Goal: Task Accomplishment & Management: Understand process/instructions

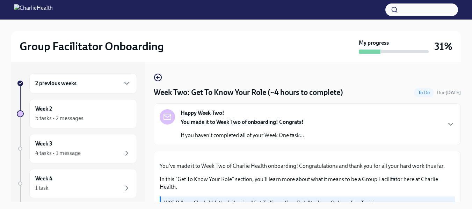
scroll to position [408, 0]
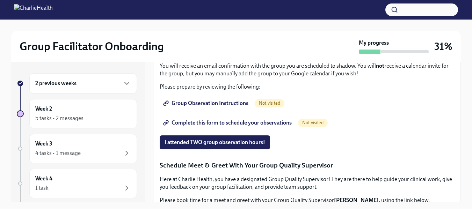
click at [77, 83] on h6 "2 previous weeks" at bounding box center [55, 84] width 41 height 8
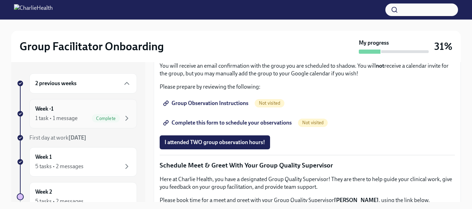
click at [65, 118] on div "1 task • 1 message" at bounding box center [56, 119] width 42 height 8
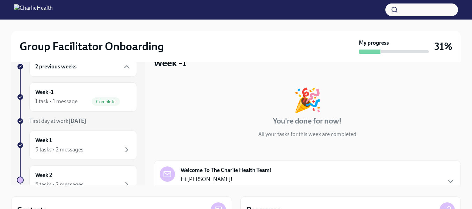
scroll to position [15, 0]
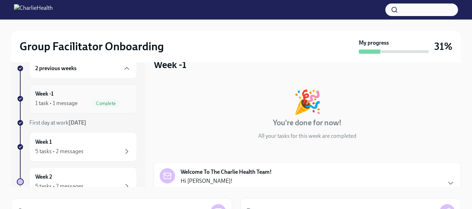
click at [45, 102] on div "1 task • 1 message" at bounding box center [56, 104] width 42 height 8
click at [64, 102] on div "1 task • 1 message" at bounding box center [56, 104] width 42 height 8
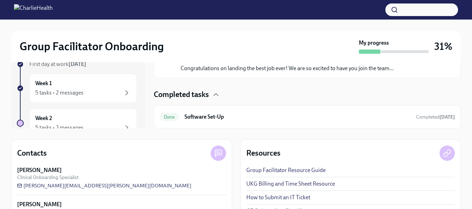
scroll to position [23, 0]
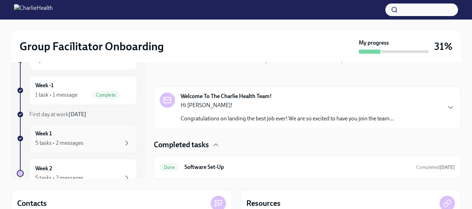
click at [62, 143] on div "5 tasks • 2 messages" at bounding box center [59, 144] width 48 height 8
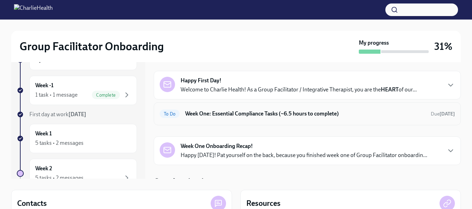
click at [210, 112] on h6 "Week One: Essential Compliance Tasks (~6.5 hours to complete)" at bounding box center [305, 114] width 240 height 8
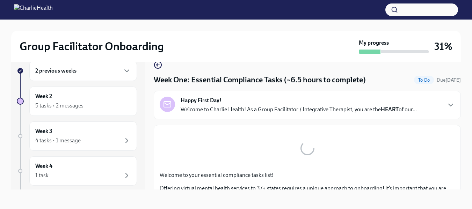
scroll to position [13, 0]
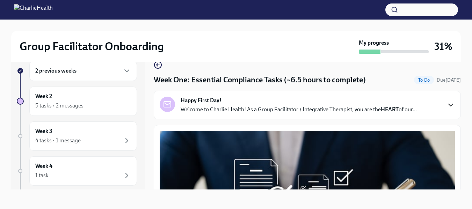
click at [449, 105] on icon "button" at bounding box center [451, 105] width 4 height 2
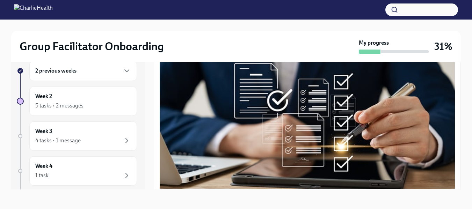
scroll to position [330, 0]
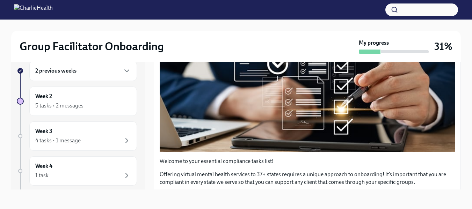
click at [322, 62] on div "Group Facilitator Onboarding My progress 31%" at bounding box center [236, 46] width 450 height 31
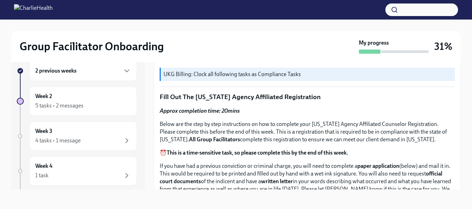
scroll to position [489, 0]
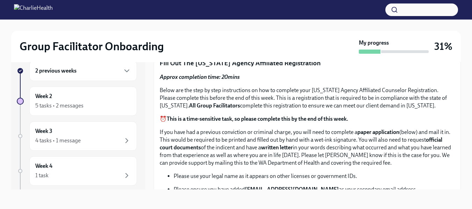
click at [214, 44] on p "UKG Billing: Clock all following tasks as Compliance Tasks" at bounding box center [308, 41] width 289 height 8
click at [349, 44] on p "UKG Billing: Clock all following tasks as Compliance Tasks" at bounding box center [308, 41] width 289 height 8
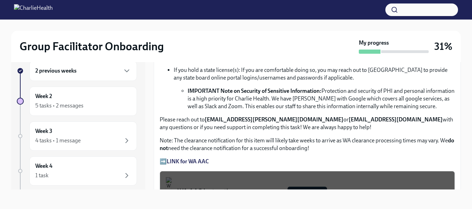
scroll to position [0, 0]
